Goal: Navigation & Orientation: Go to known website

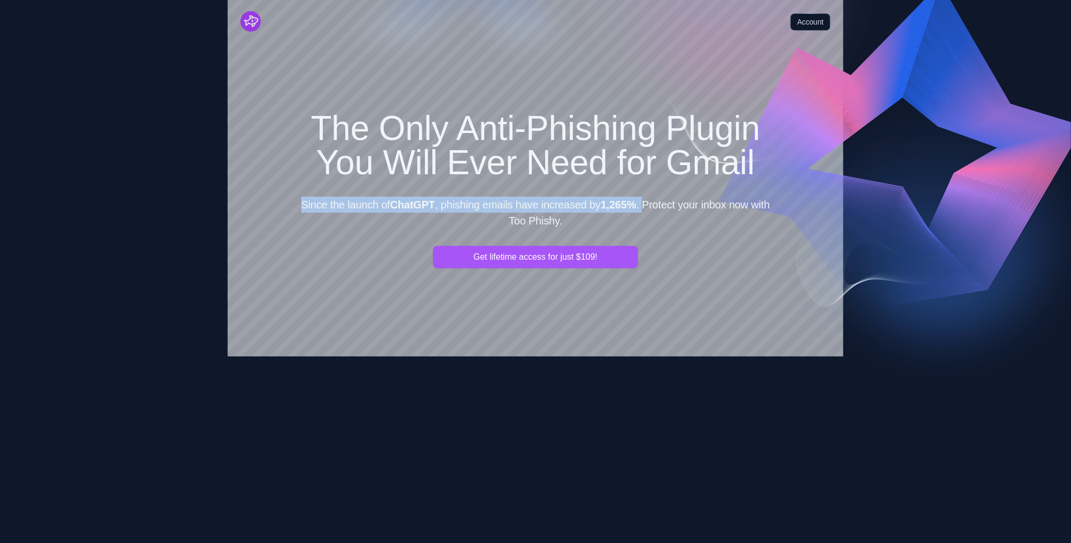
drag, startPoint x: 645, startPoint y: 206, endPoint x: 289, endPoint y: 199, distance: 356.6
copy p "Since the launch of ChatGPT , phishing emails have increased by 1,265% ."
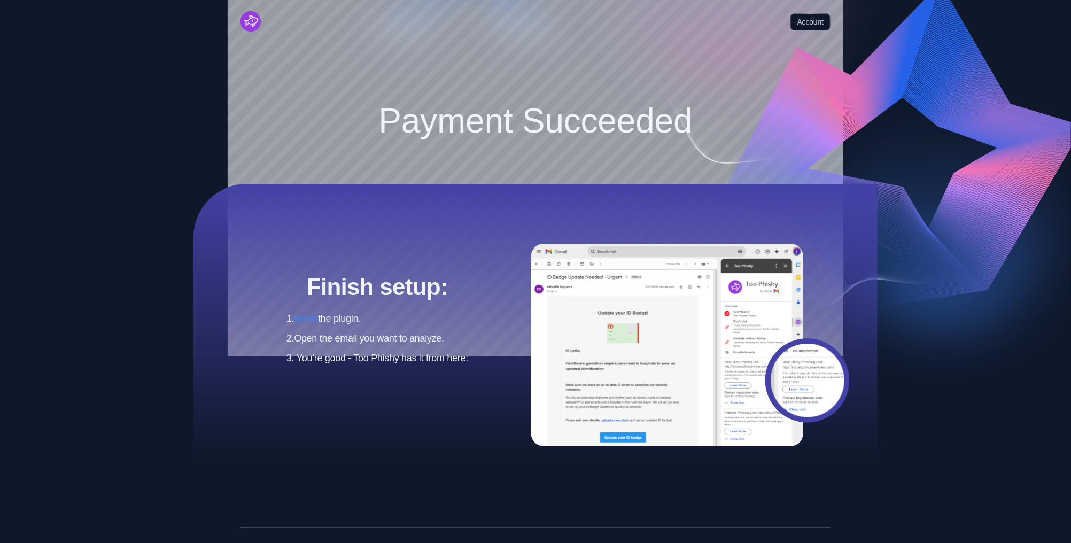
click at [251, 24] on img "Cruip" at bounding box center [251, 21] width 20 height 20
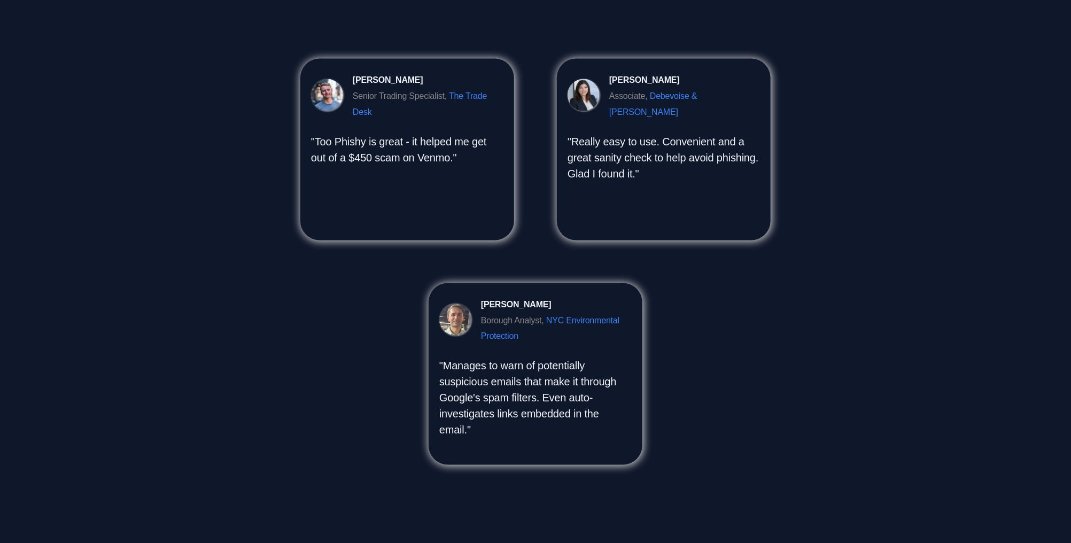
scroll to position [733, 0]
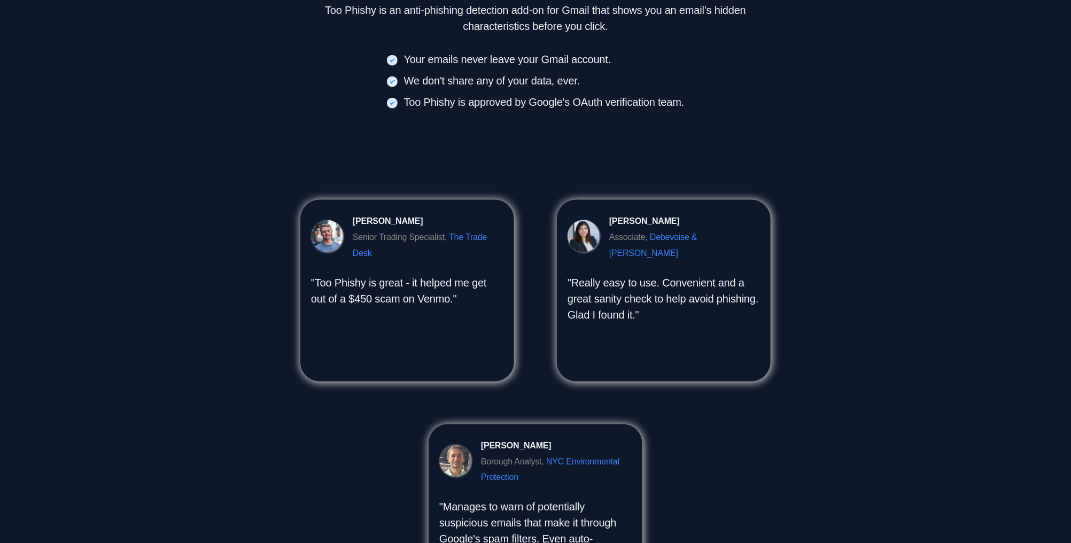
click at [937, 96] on section "The Only Anti-Phishing Plugin You Will Ever Need for Gmail Since the launch of …" at bounding box center [535, 37] width 1071 height 1318
